Goal: Navigation & Orientation: Find specific page/section

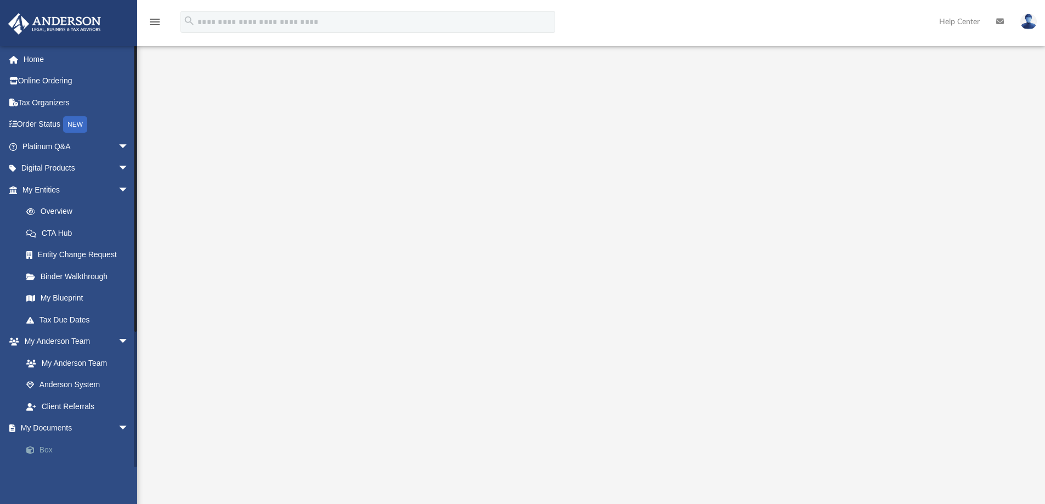
click at [46, 450] on link "Box" at bounding box center [80, 450] width 130 height 22
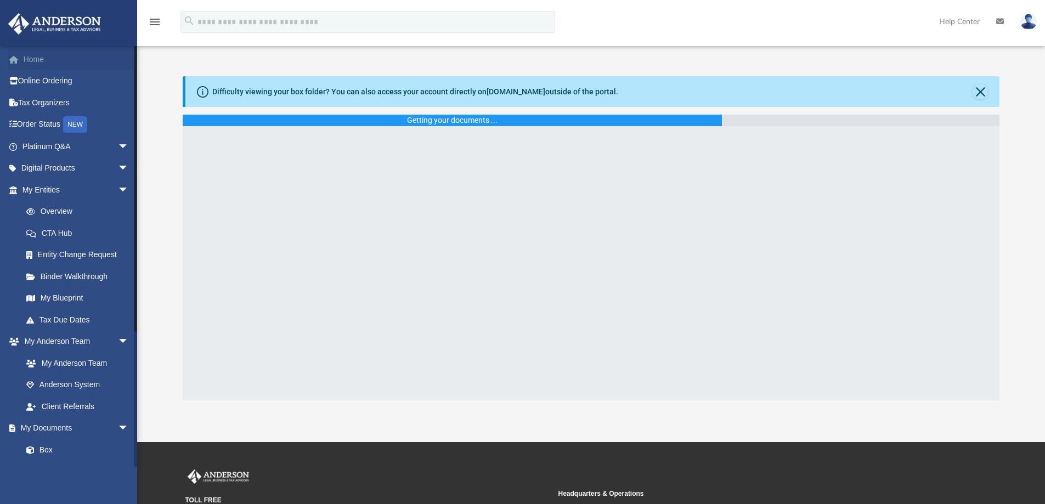
click at [40, 58] on link "Home" at bounding box center [77, 59] width 138 height 22
